Goal: Find specific page/section: Find specific page/section

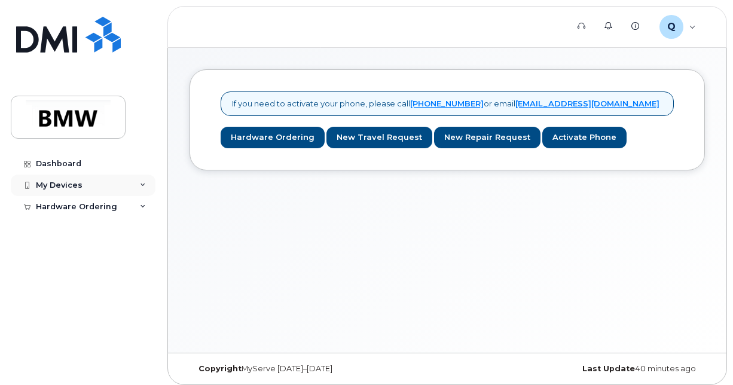
click at [110, 178] on div "My Devices" at bounding box center [83, 186] width 145 height 22
click at [128, 184] on div "My Devices" at bounding box center [83, 186] width 145 height 22
click at [76, 168] on link "Dashboard" at bounding box center [83, 164] width 145 height 22
